Goal: Navigation & Orientation: Find specific page/section

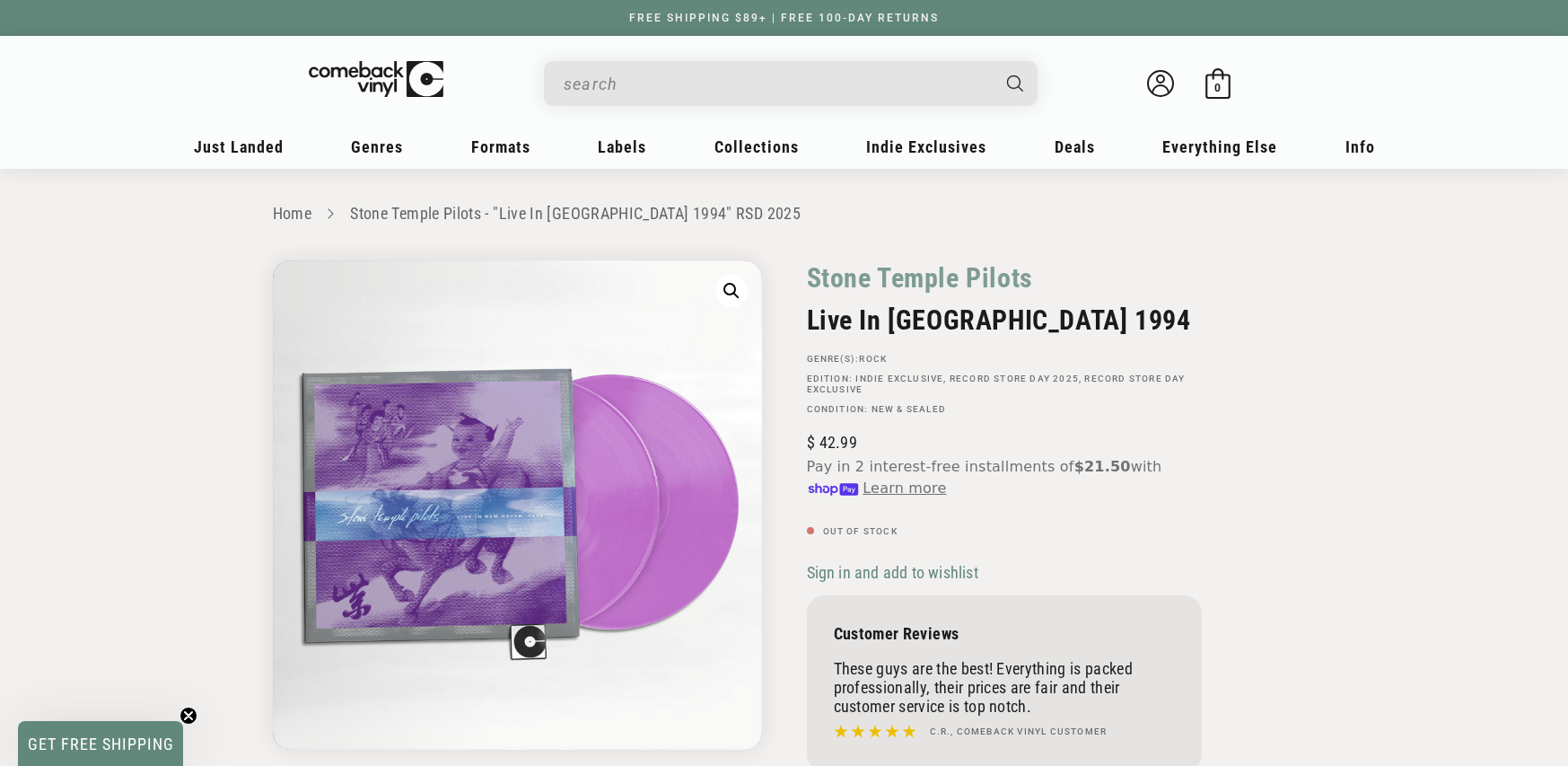
click at [728, 78] on input "When autocomplete results are available use up and down arrows to review and en…" at bounding box center [777, 83] width 426 height 36
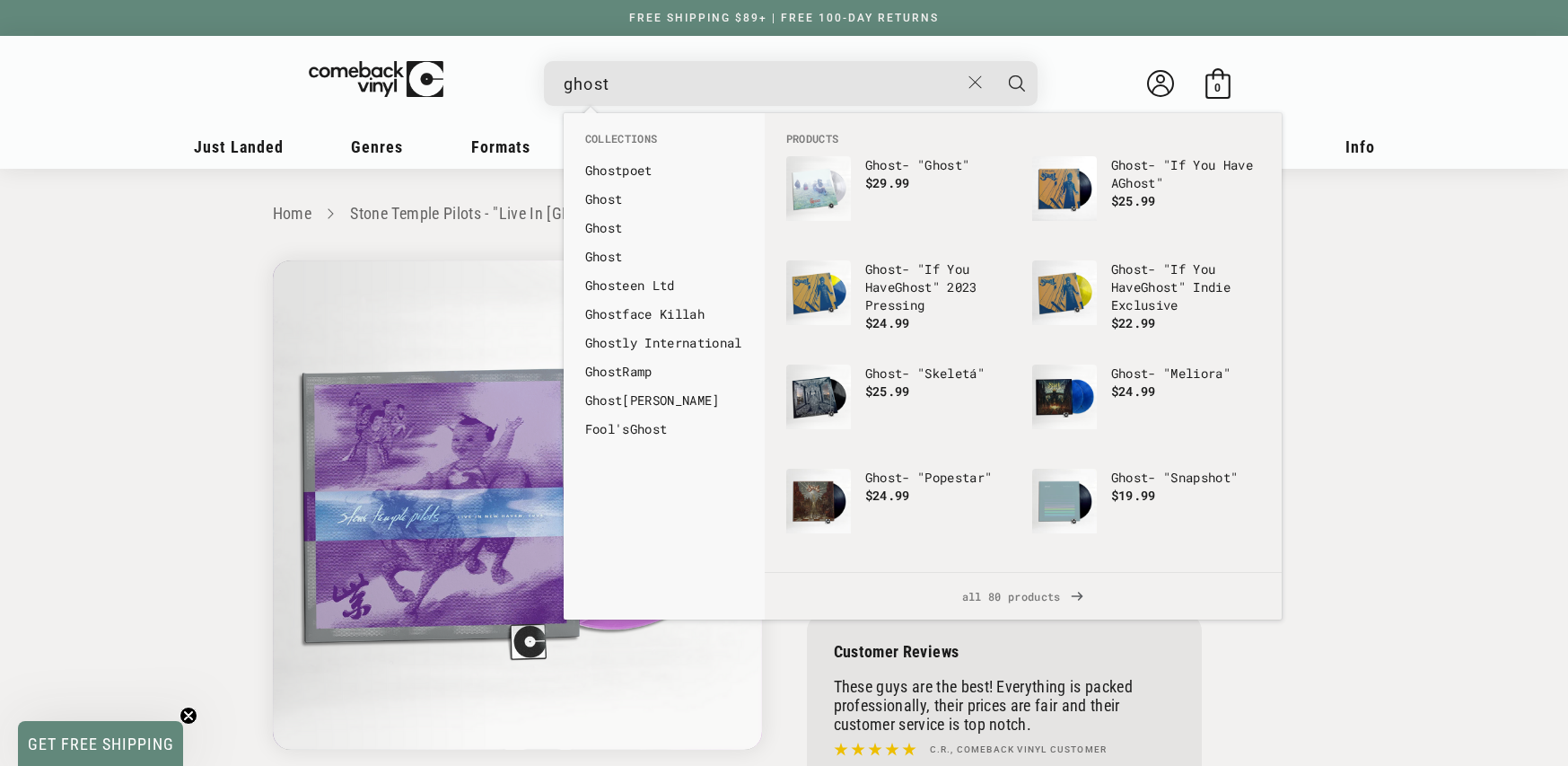
type input "ghost"
click at [1095, 365] on img "Products" at bounding box center [1065, 396] width 64 height 64
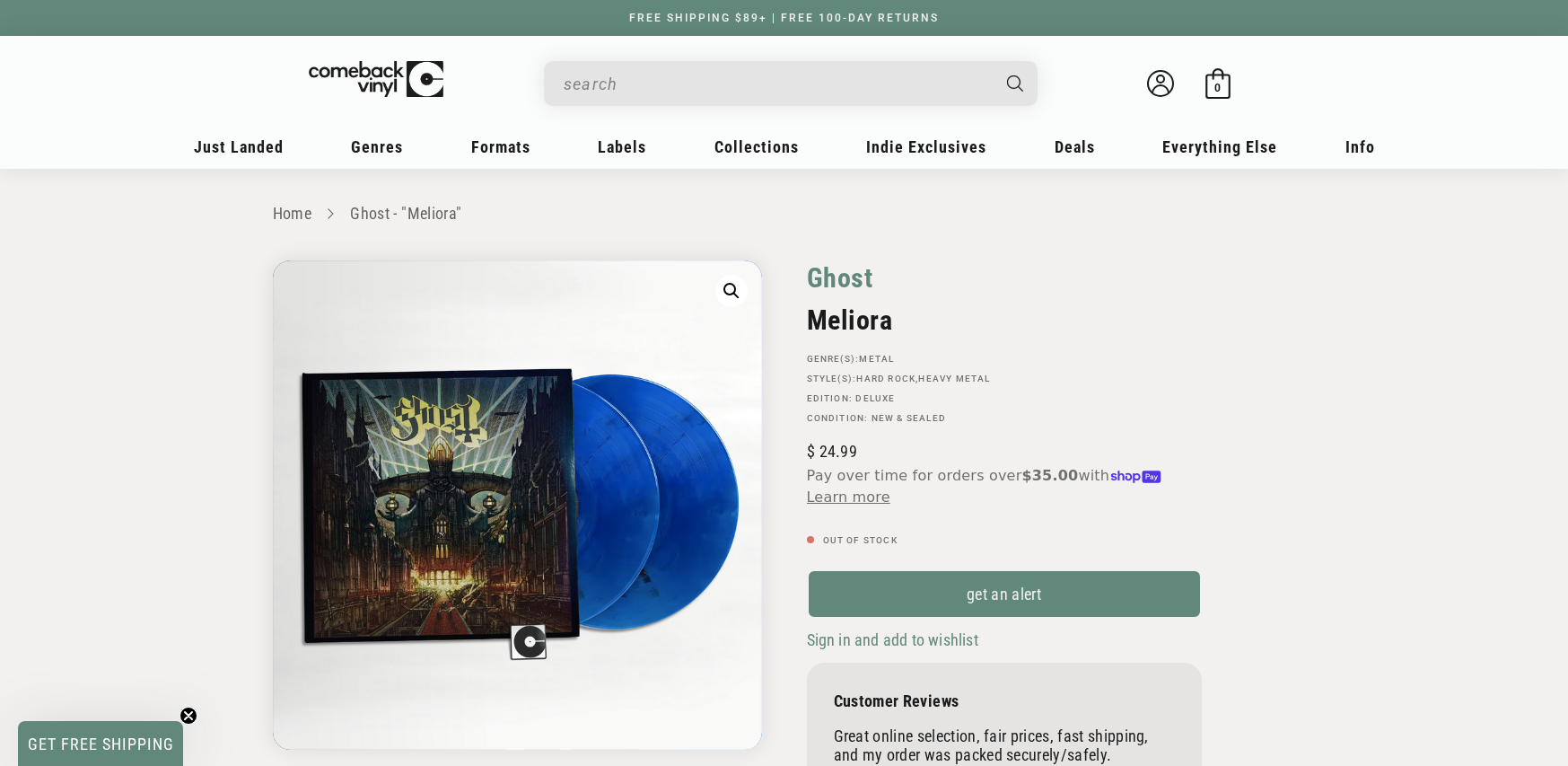
click at [839, 279] on link "Ghost" at bounding box center [840, 277] width 66 height 35
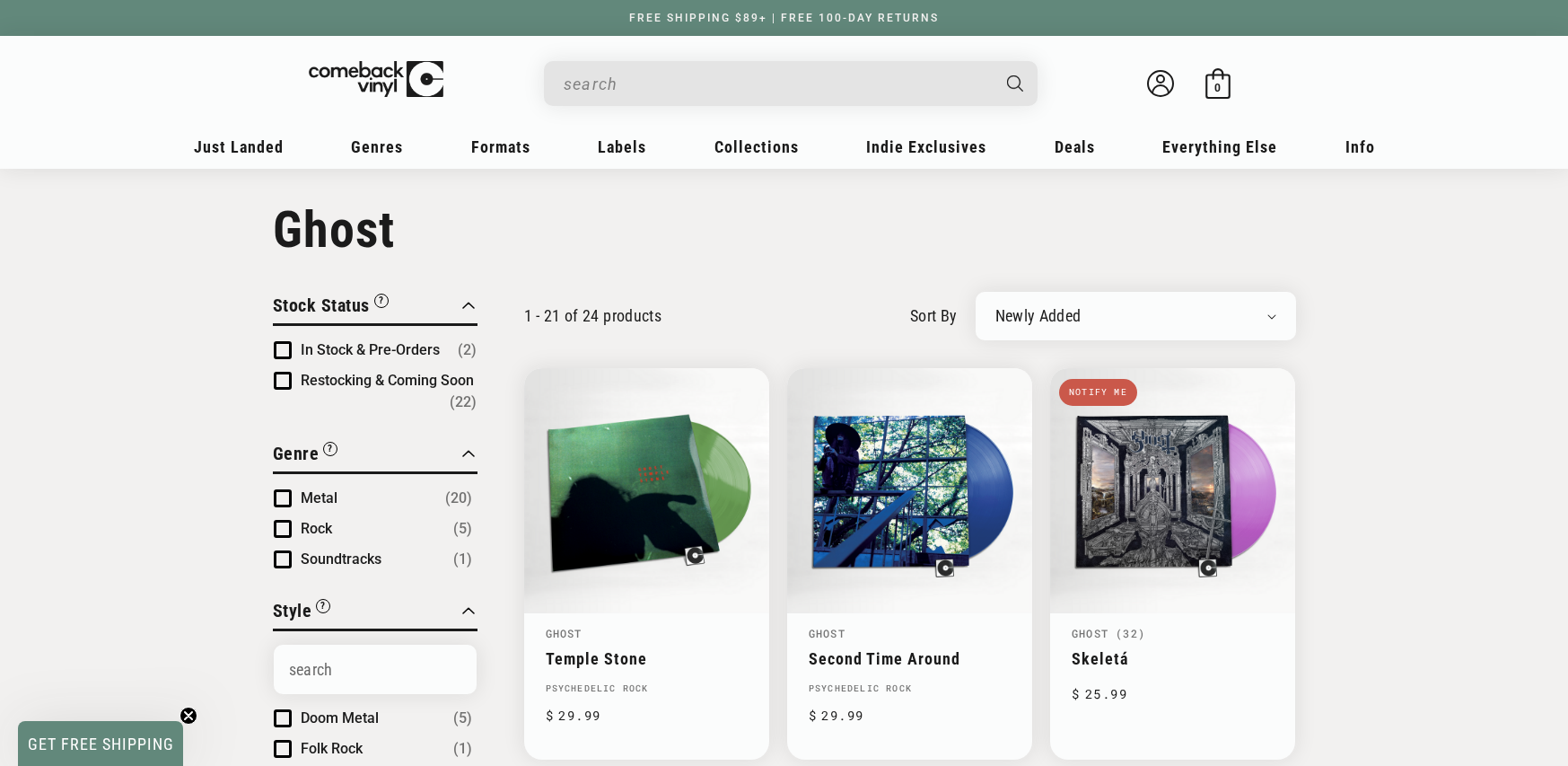
scroll to position [8, 0]
click at [720, 70] on input "When autocomplete results are available use up and down arrows to review and en…" at bounding box center [777, 83] width 426 height 36
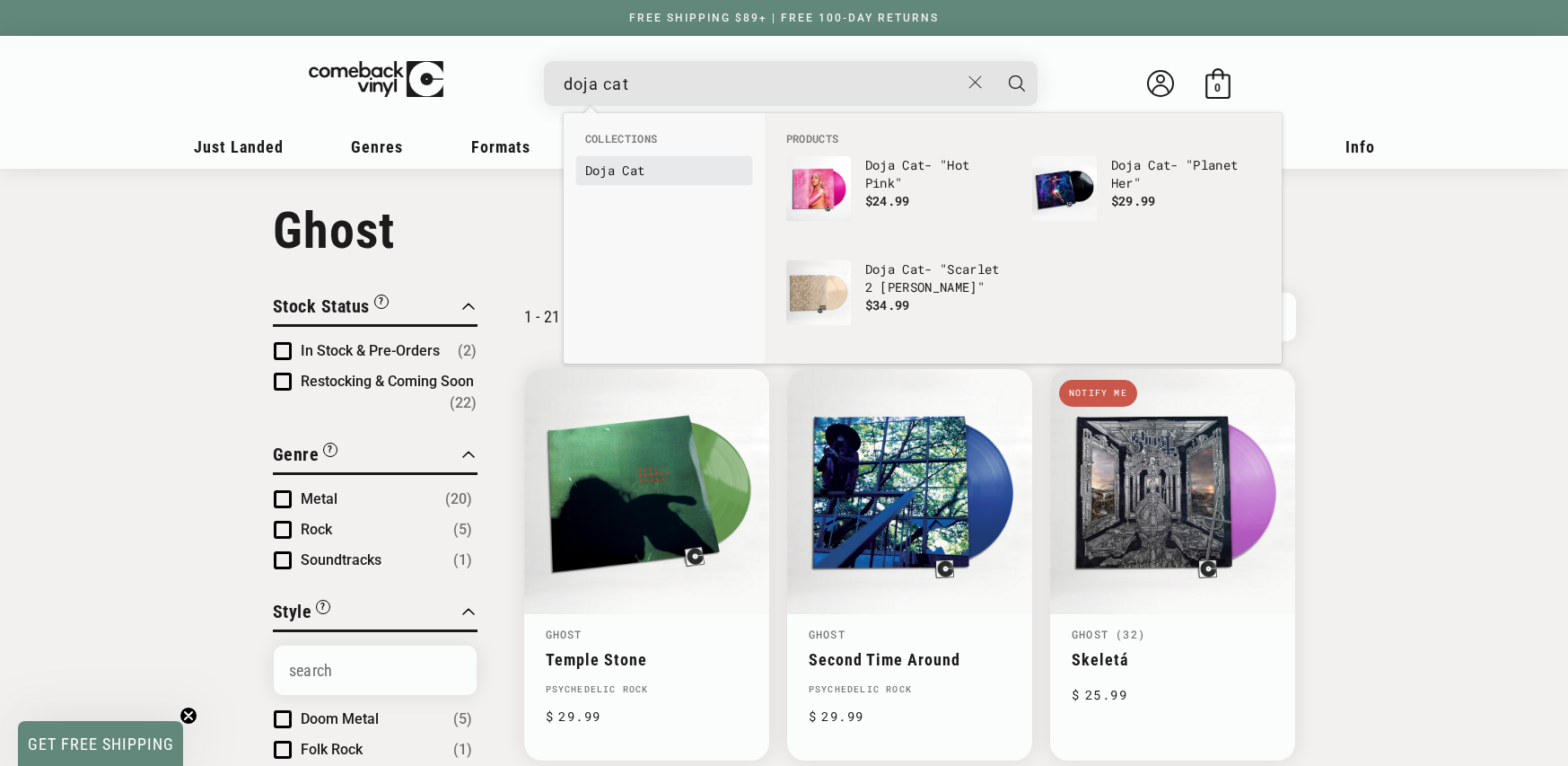
type input "doja cat"
click at [657, 164] on link "Doja Cat" at bounding box center [664, 170] width 158 height 18
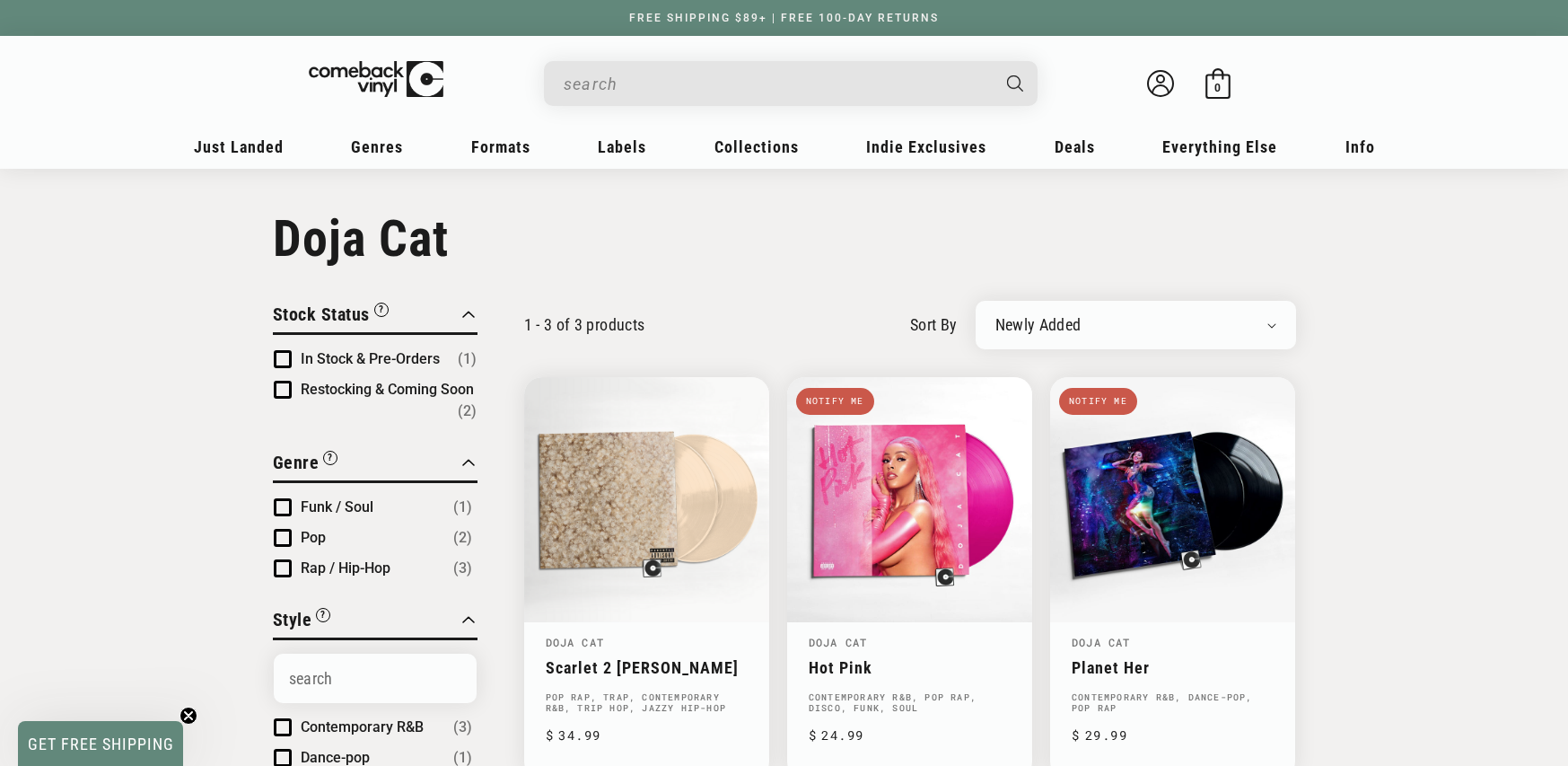
click at [699, 73] on input "When autocomplete results are available use up and down arrows to review and en…" at bounding box center [777, 83] width 426 height 36
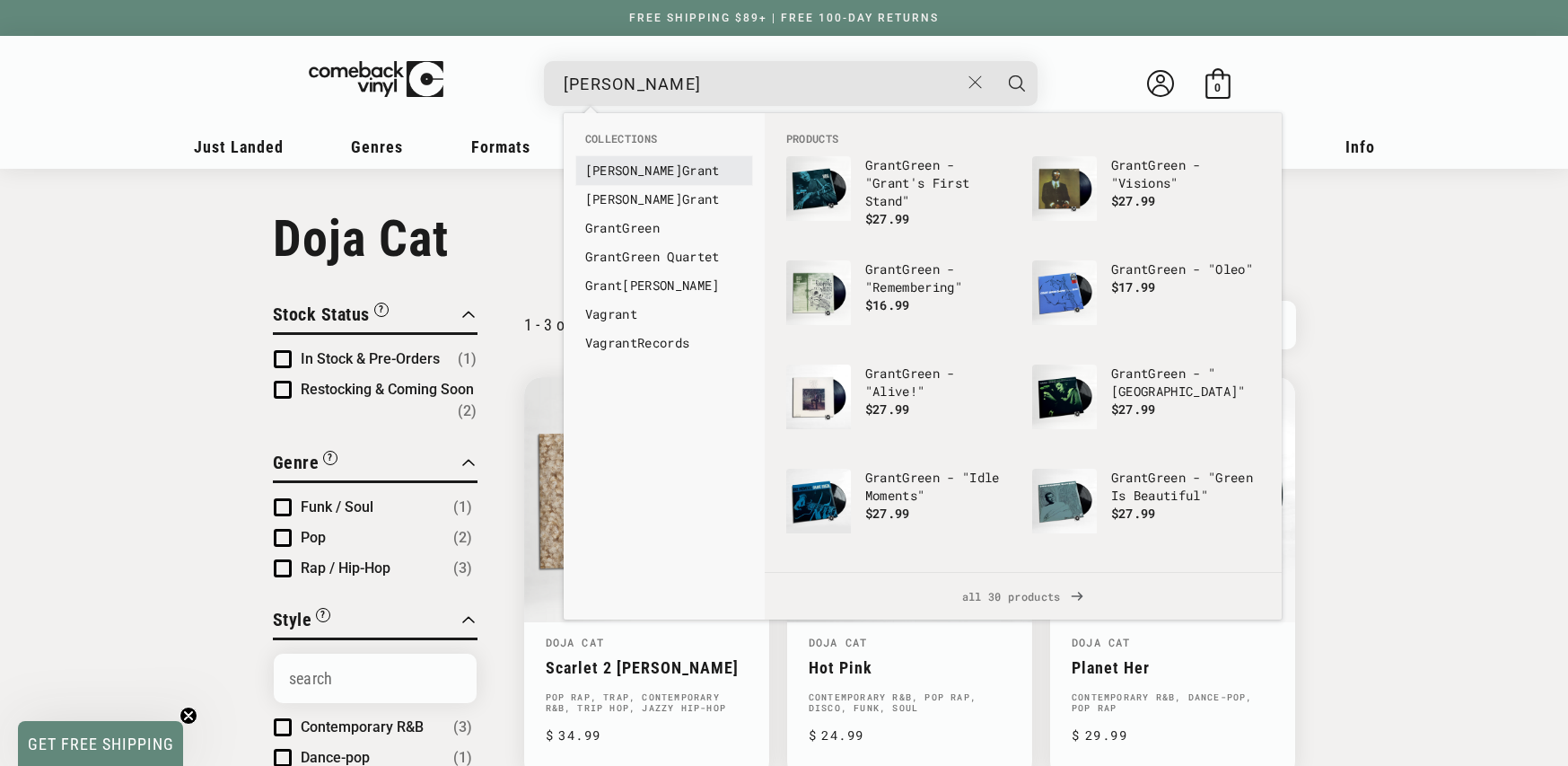
type input "Grant Green"
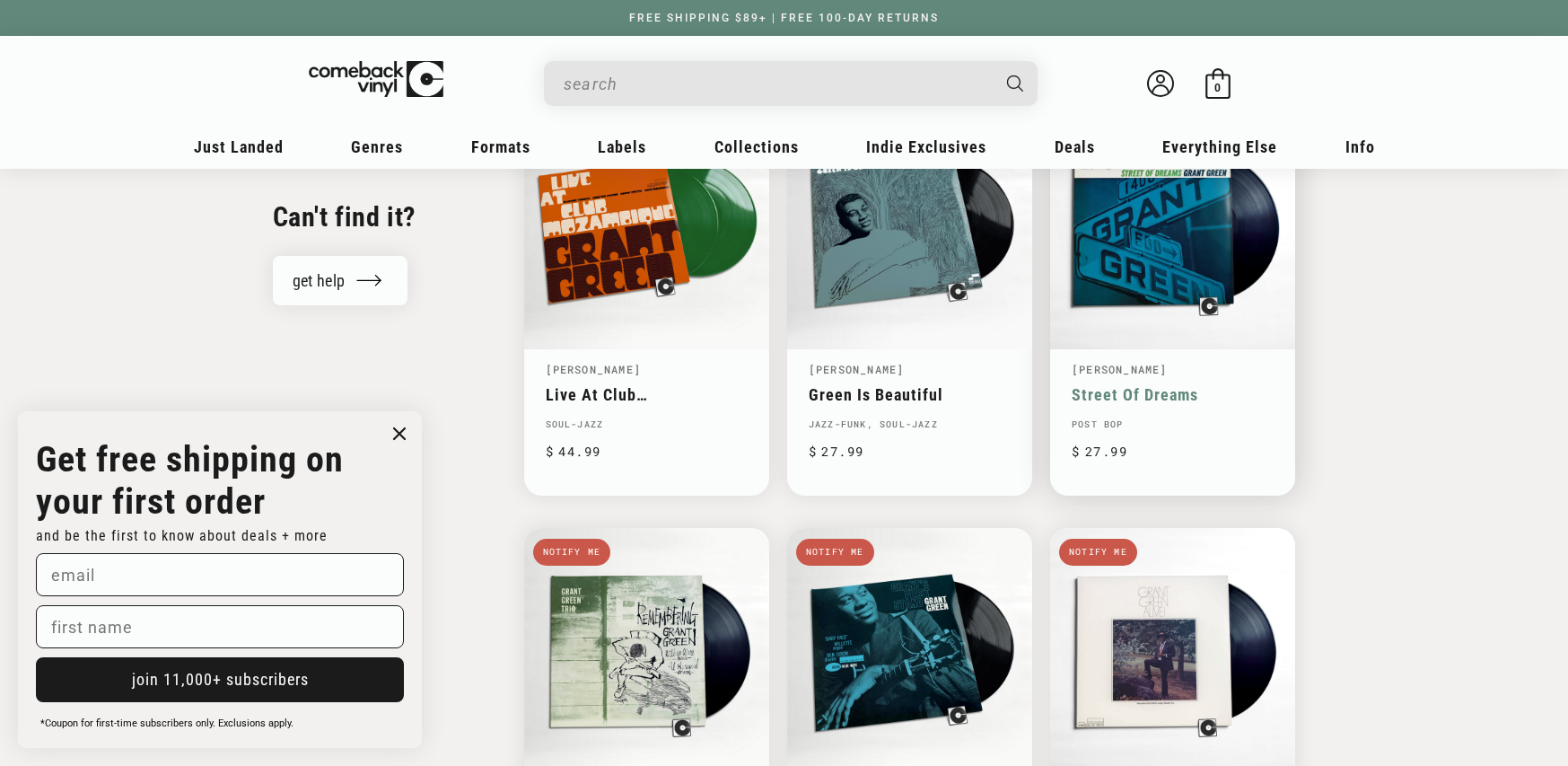
scroll to position [1792, 0]
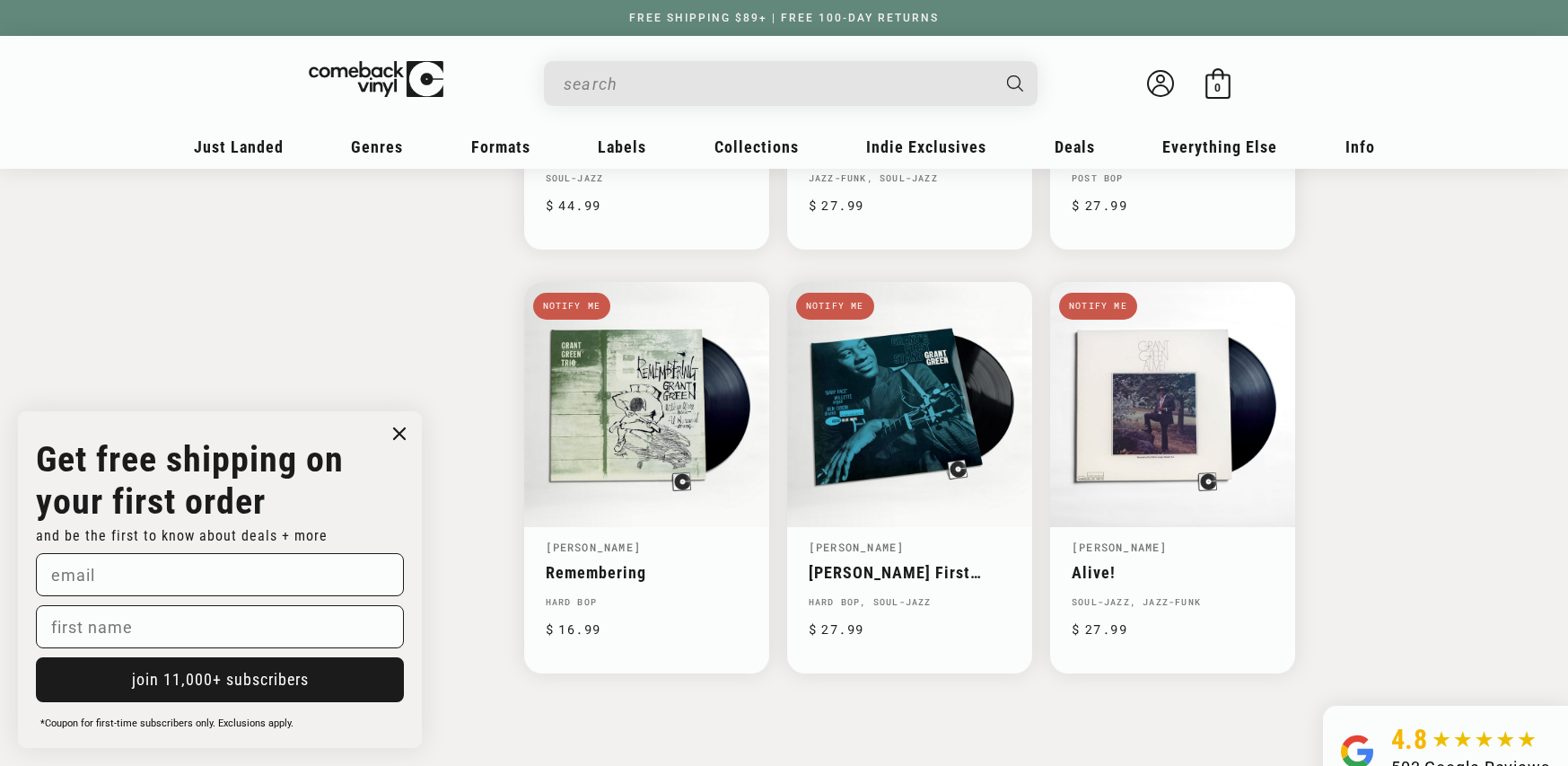
click at [661, 81] on input "When autocomplete results are available use up and down arrows to review and en…" at bounding box center [777, 83] width 426 height 36
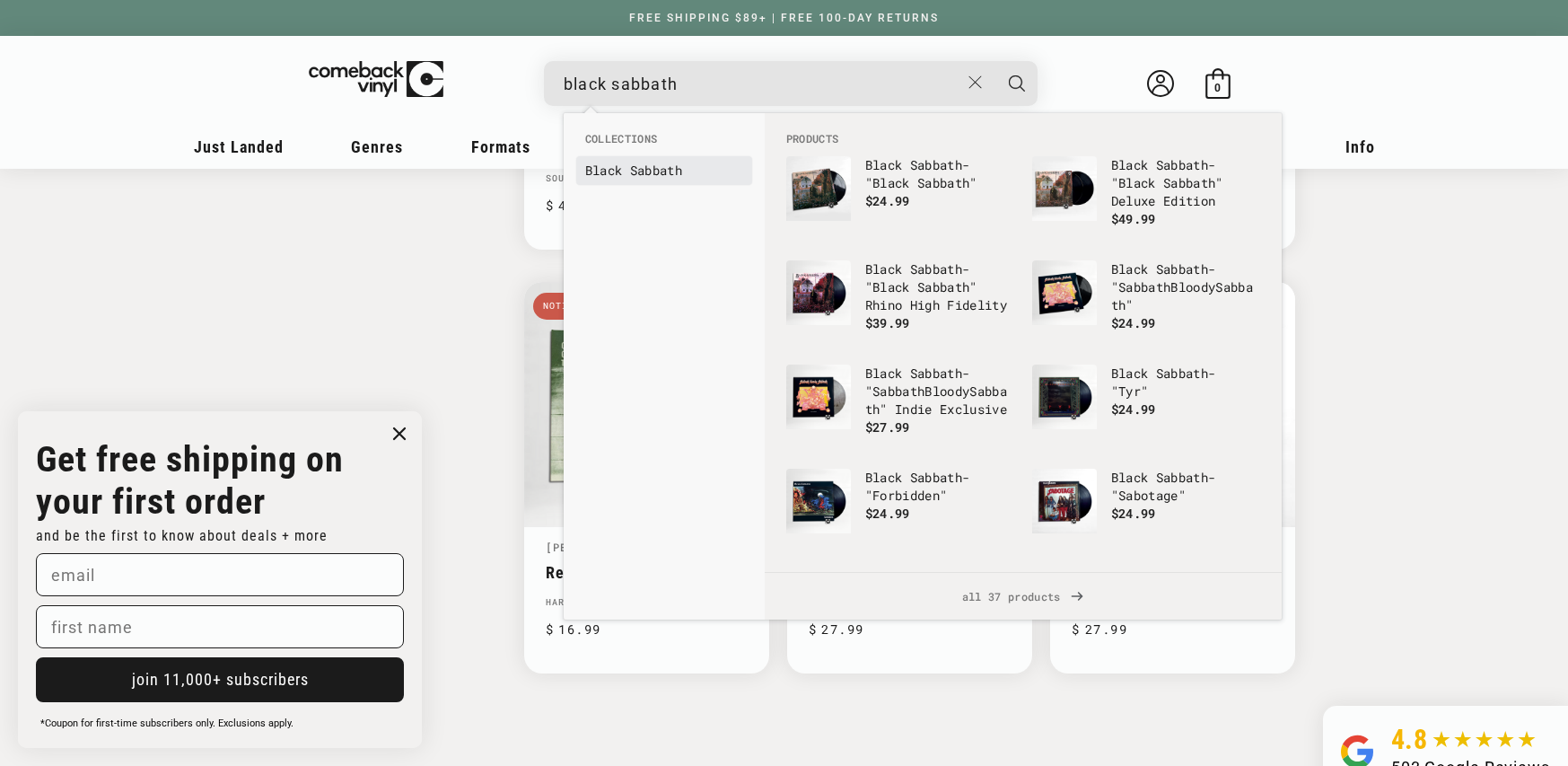
type input "black sabbath"
click at [647, 167] on b "Sabbath" at bounding box center [657, 170] width 52 height 17
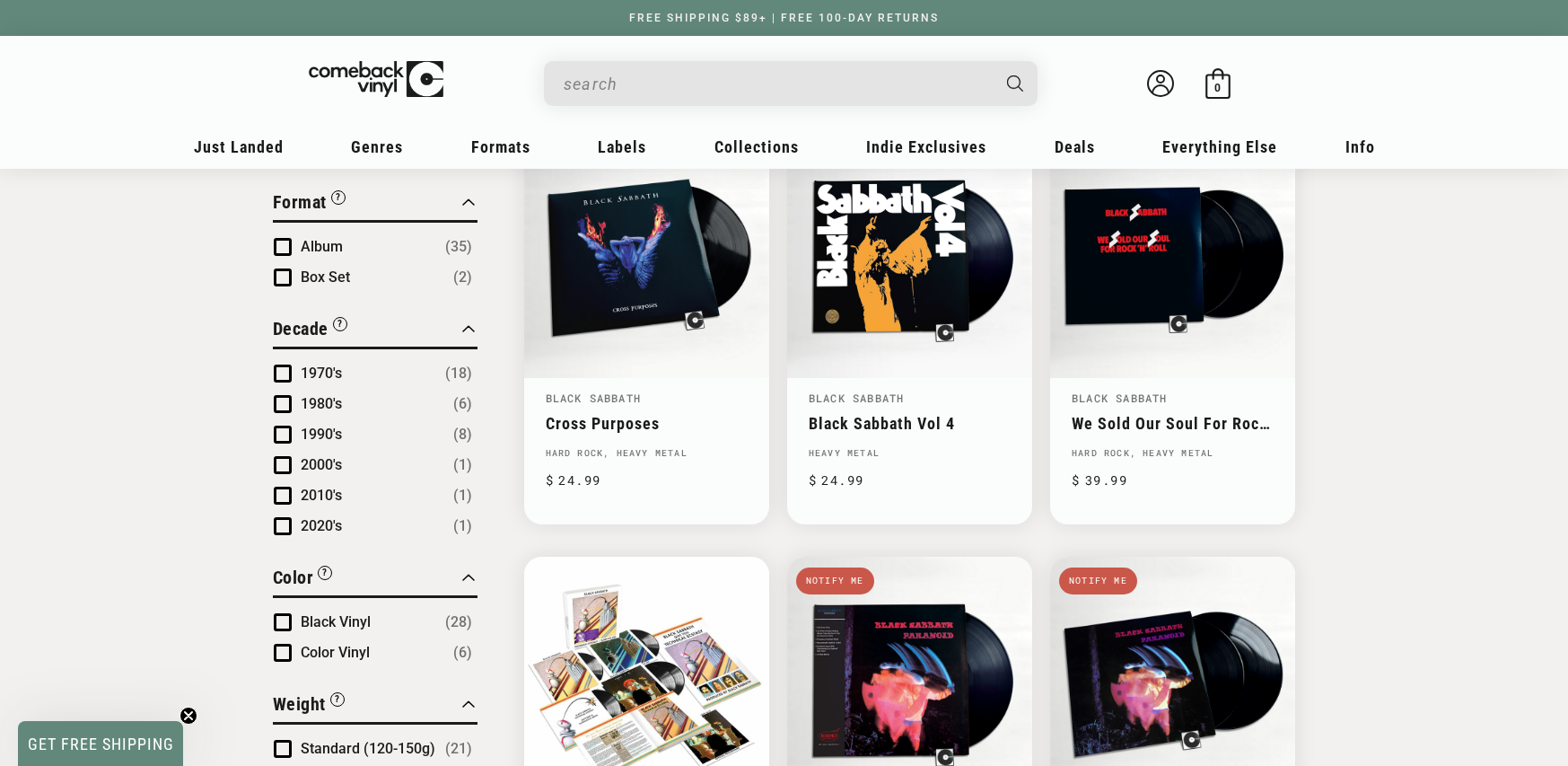
scroll to position [665, 0]
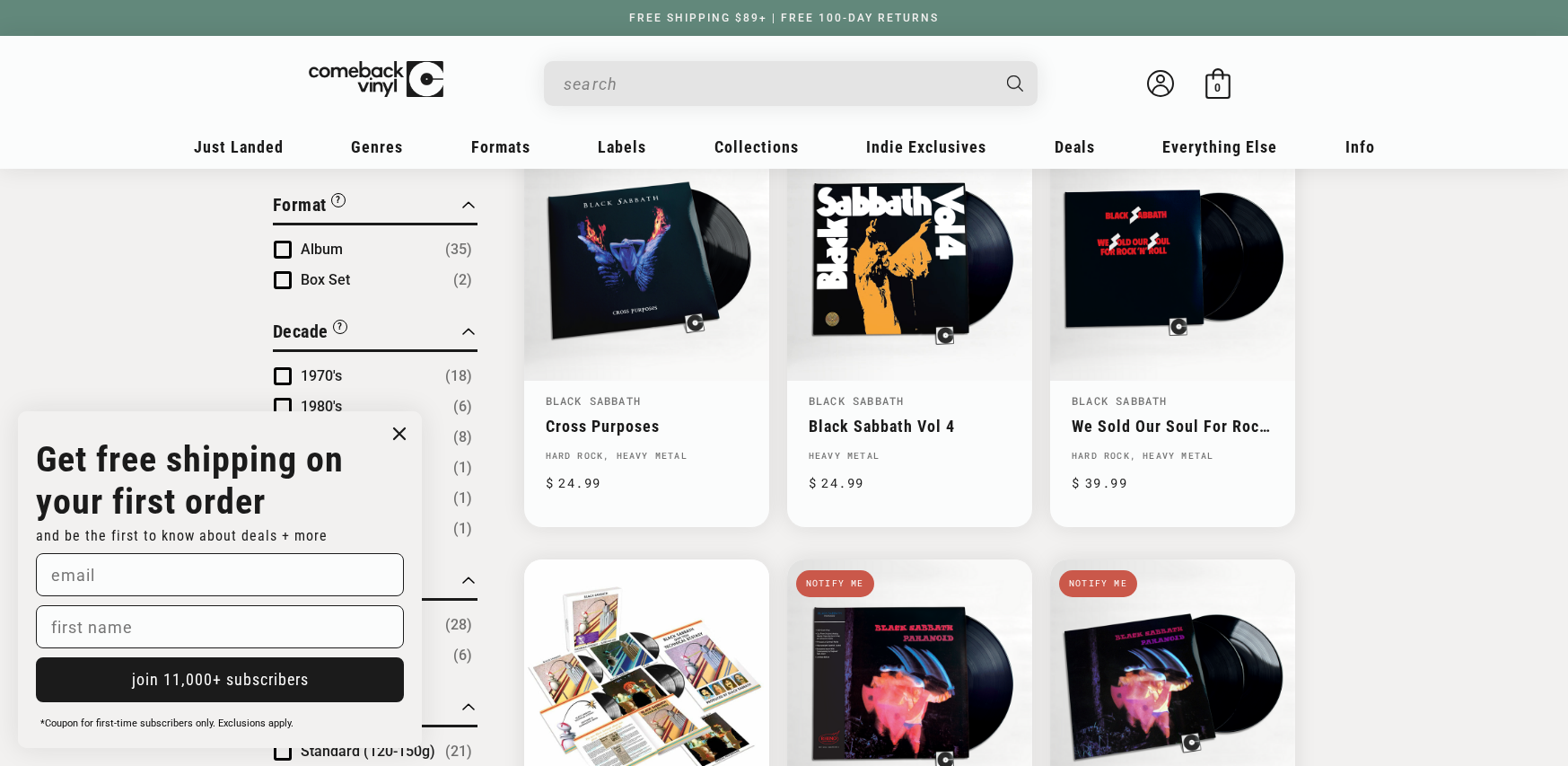
click at [617, 80] on input "When autocomplete results are available use up and down arrows to review and en…" at bounding box center [777, 83] width 426 height 36
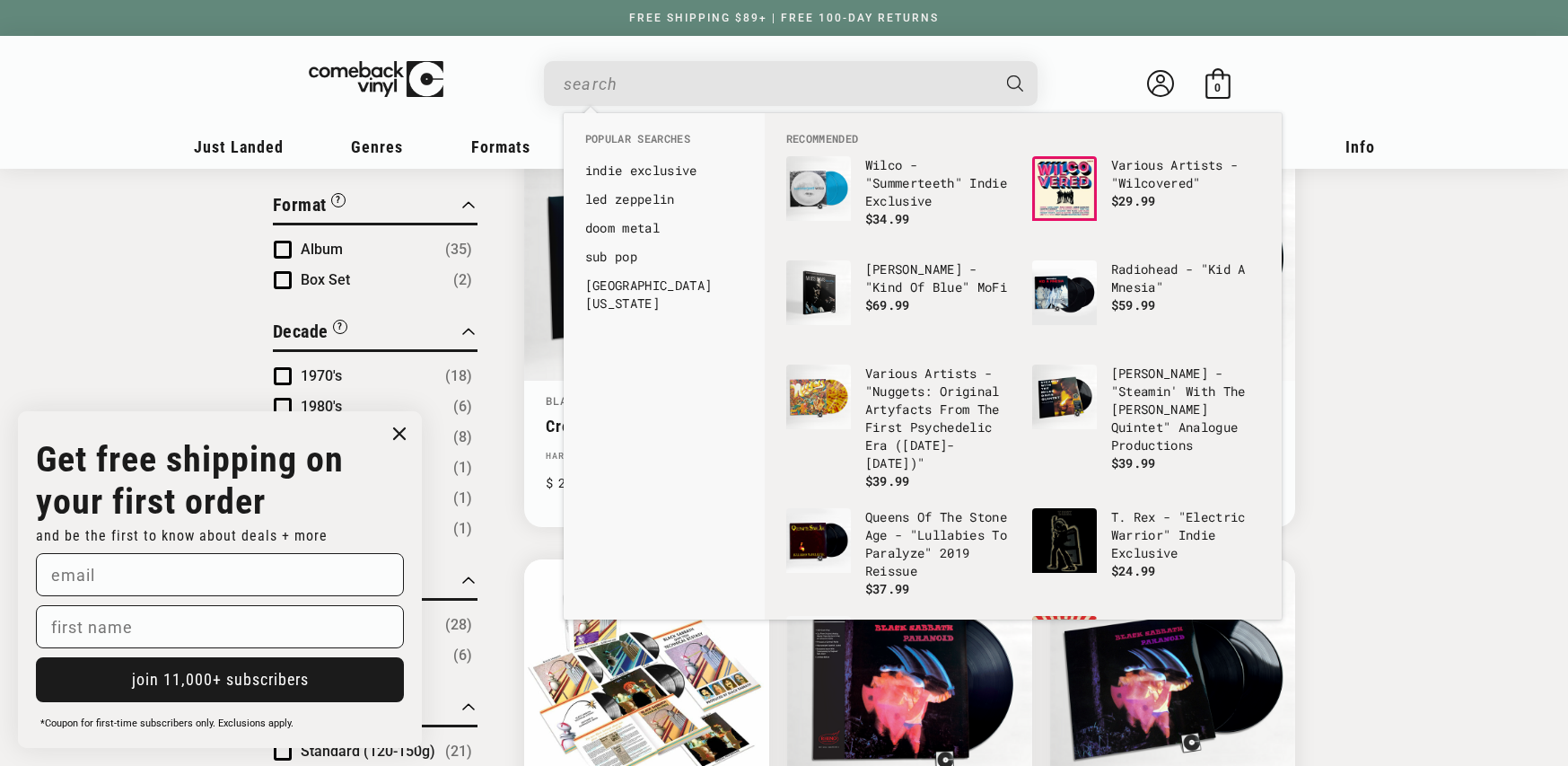
click at [622, 93] on input "When autocomplete results are available use up and down arrows to review and en…" at bounding box center [777, 83] width 426 height 36
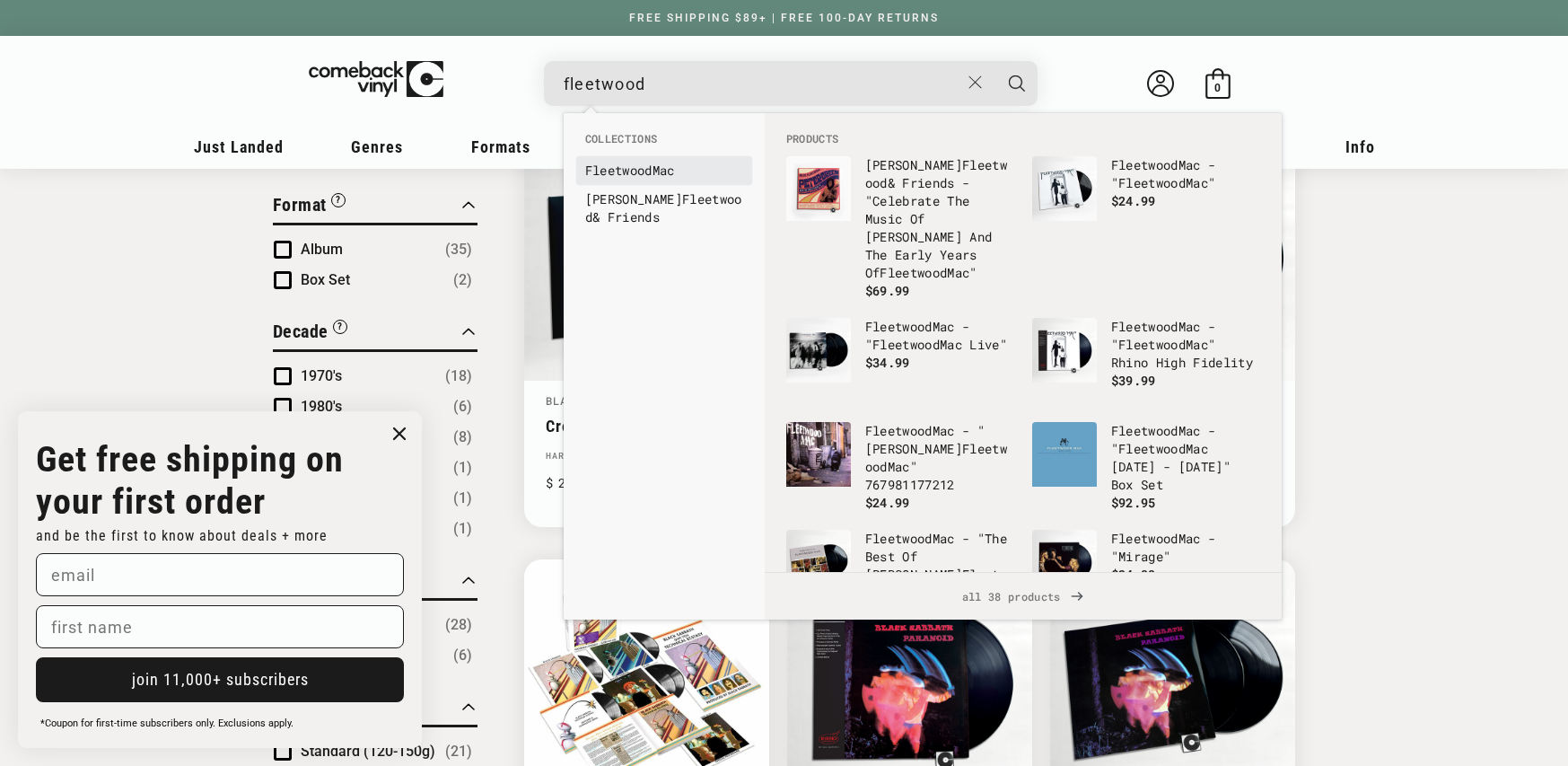
type input "fleetwood"
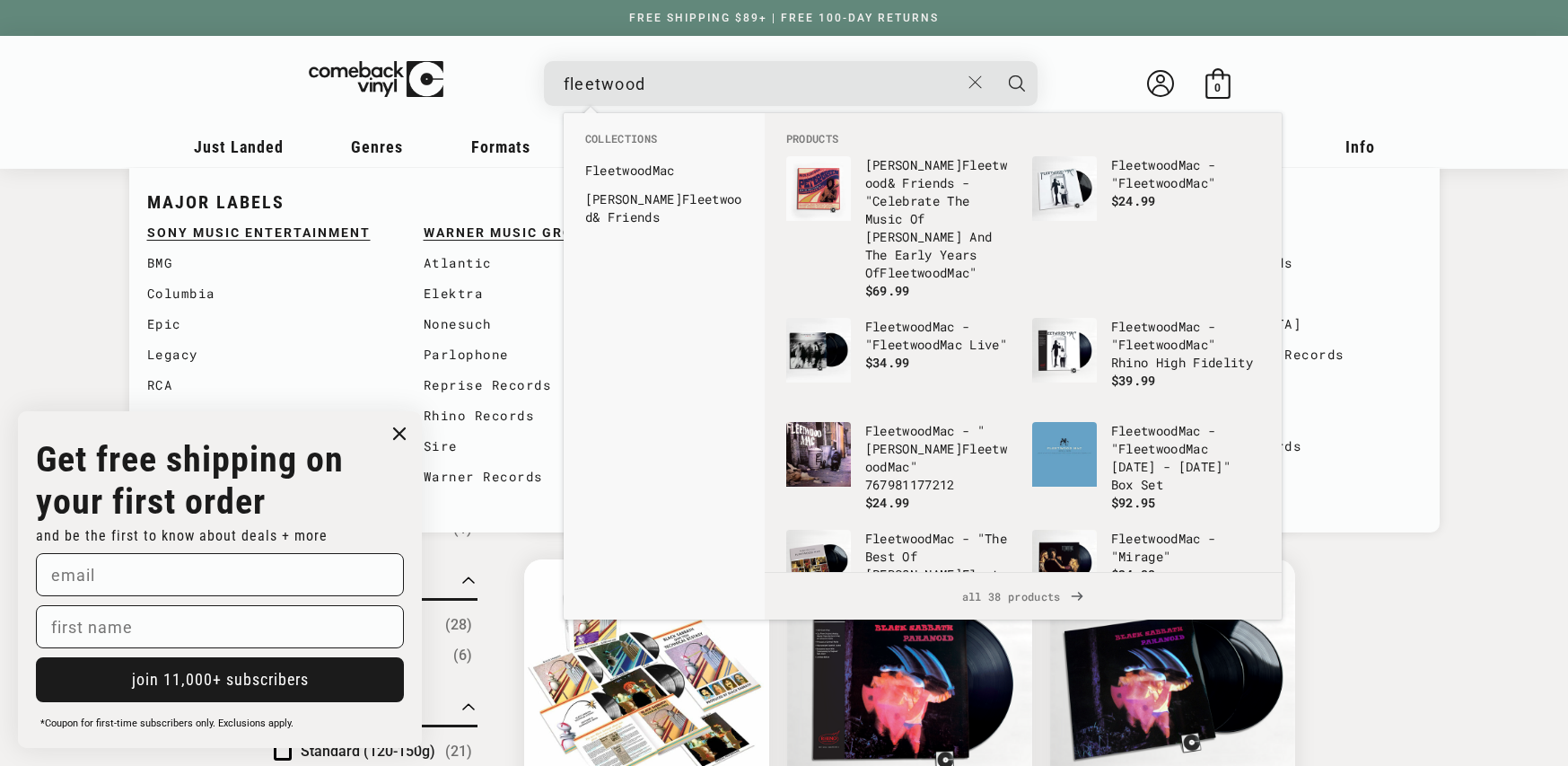
click at [600, 167] on b "Fleetwood" at bounding box center [619, 170] width 67 height 17
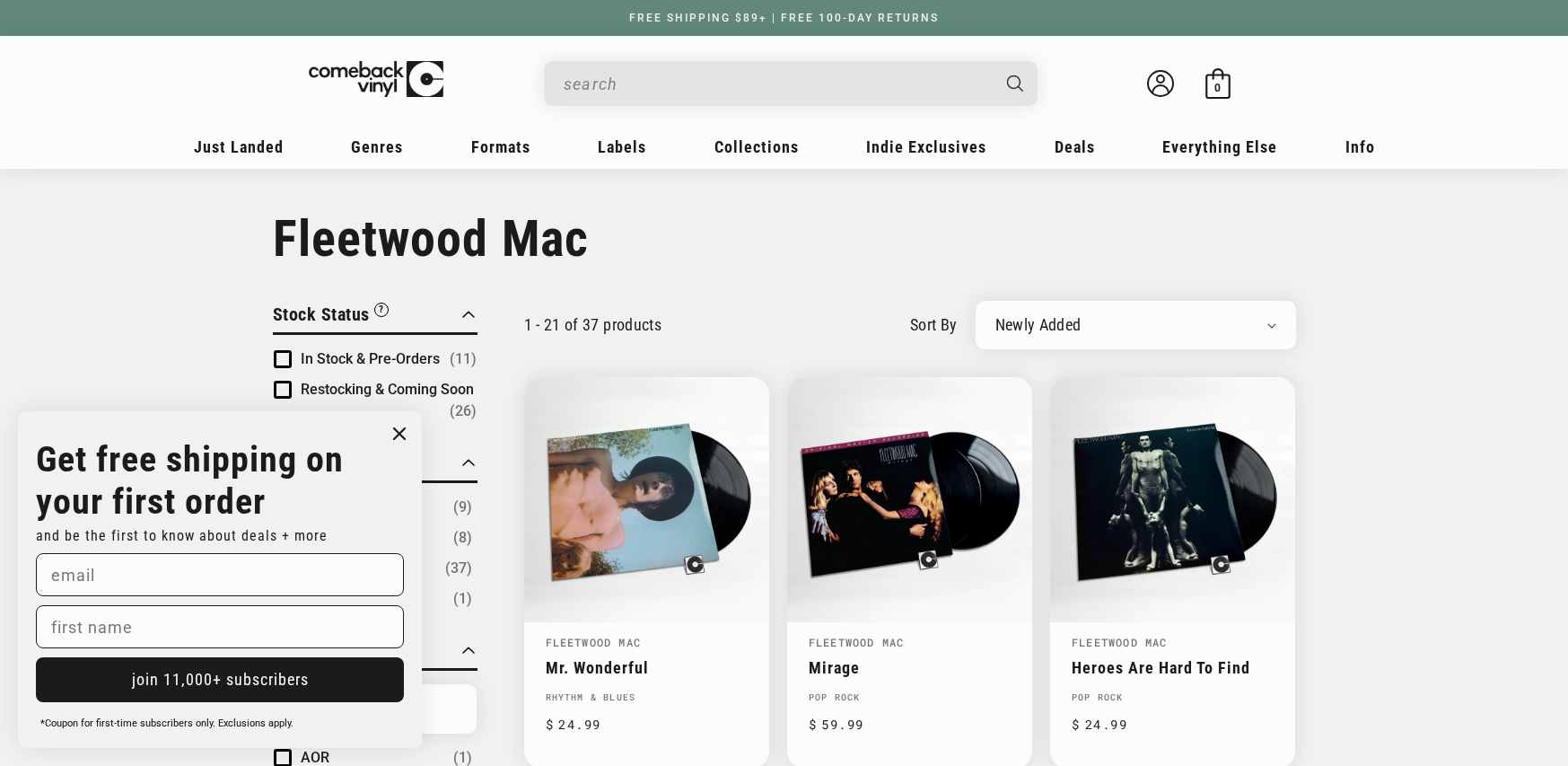
click at [679, 65] on input "When autocomplete results are available use up and down arrows to review and en…" at bounding box center [777, 83] width 426 height 36
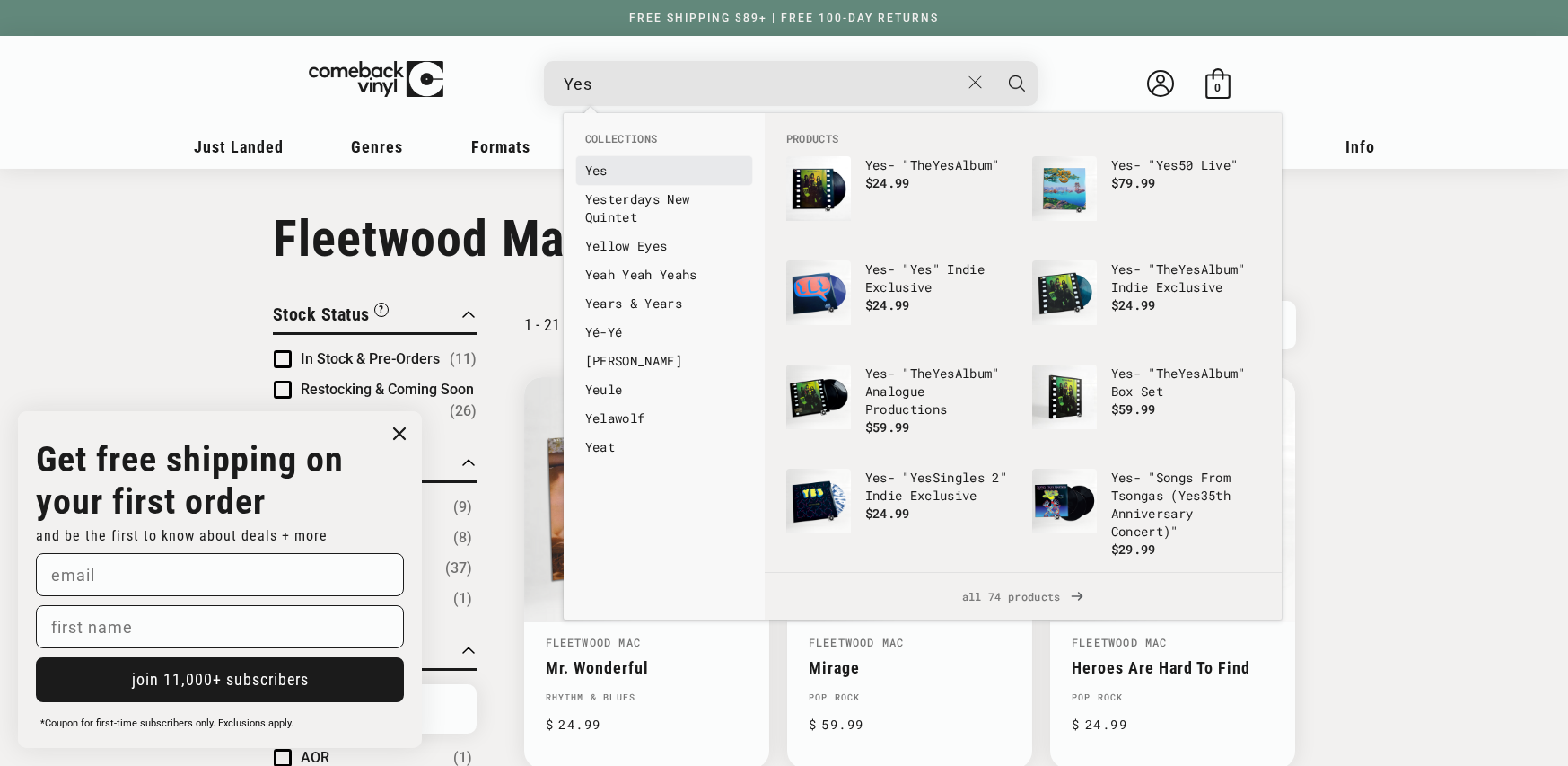
type input "Yes"
click at [609, 169] on link "Yes" at bounding box center [664, 170] width 158 height 18
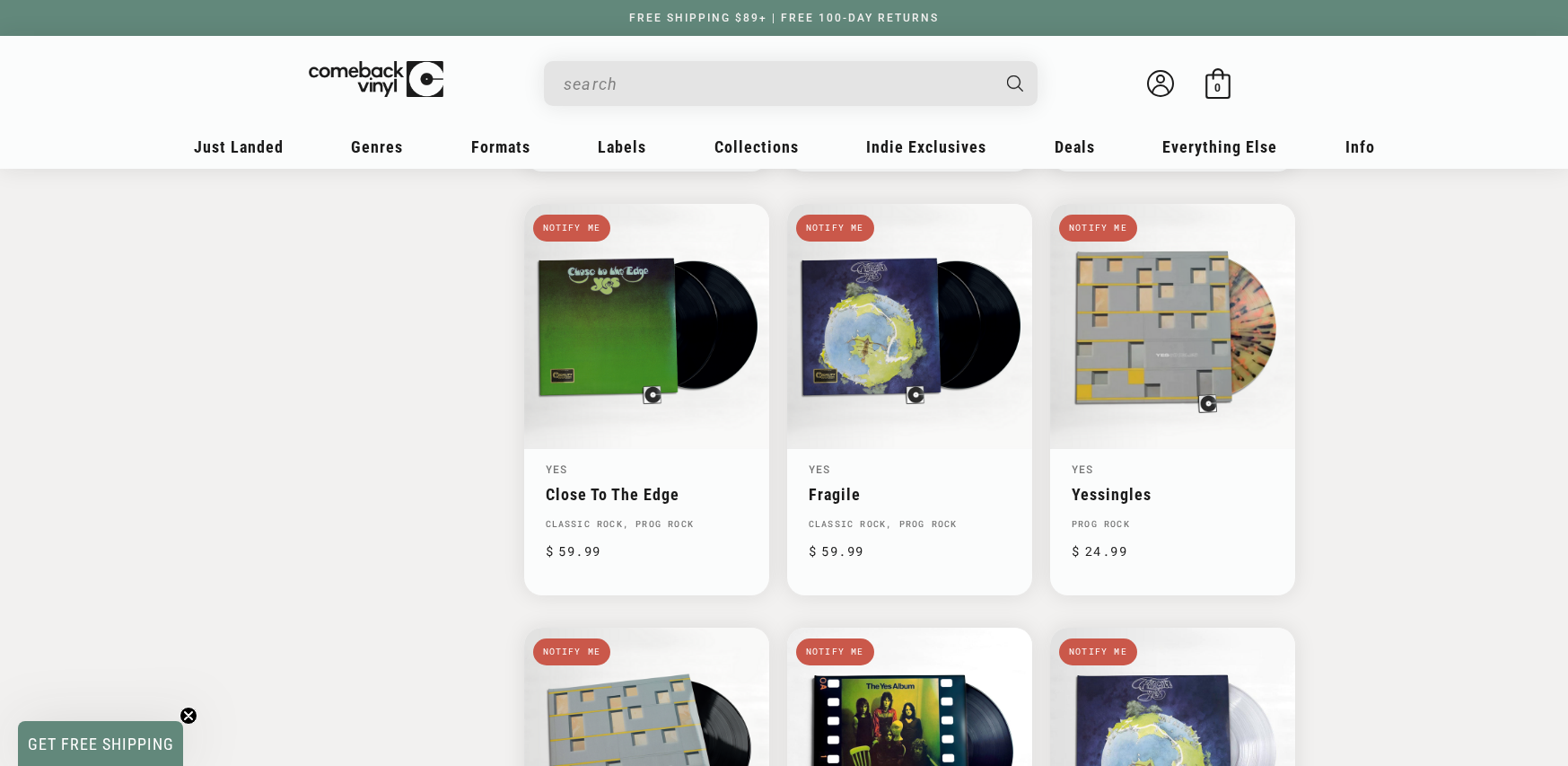
scroll to position [1911, 0]
